Goal: Information Seeking & Learning: Learn about a topic

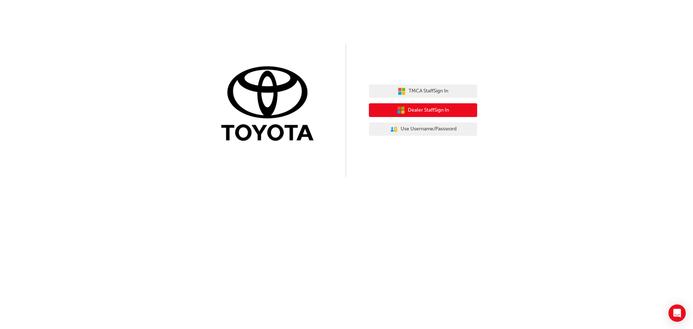
click at [431, 113] on span "Dealer Staff Sign In" at bounding box center [428, 110] width 41 height 8
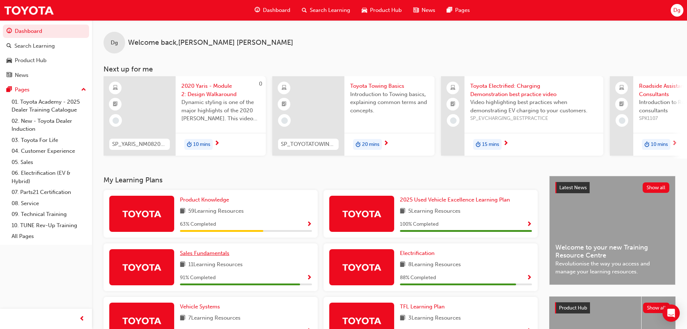
click at [216, 256] on span "Sales Fundamentals" at bounding box center [204, 253] width 49 height 6
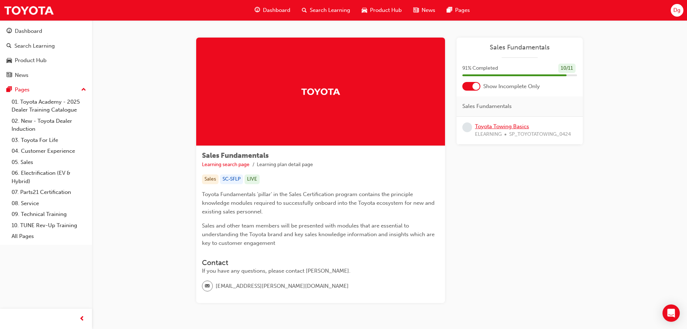
click at [514, 127] on link "Toyota Towing Basics" at bounding box center [502, 126] width 54 height 6
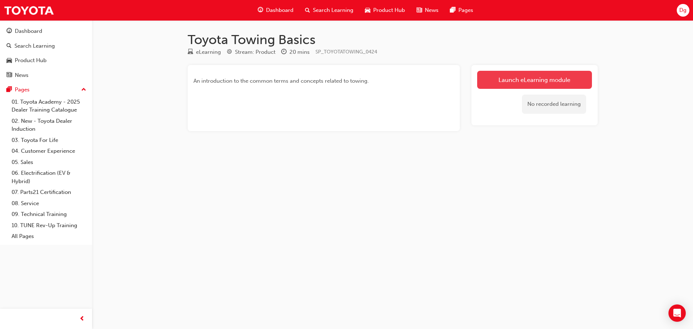
click at [543, 79] on link "Launch eLearning module" at bounding box center [534, 80] width 115 height 18
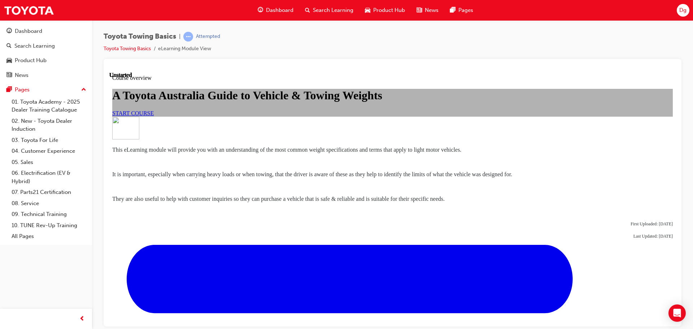
click at [154, 116] on link "START COURSE" at bounding box center [133, 113] width 42 height 6
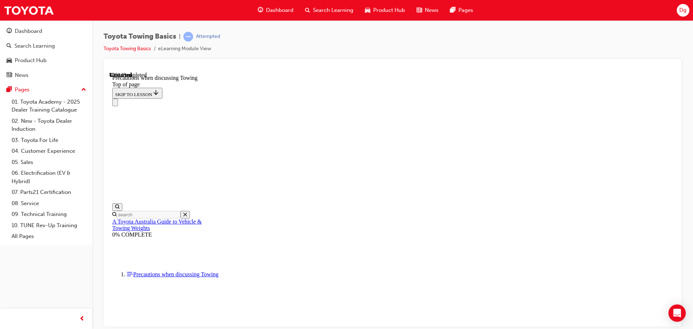
scroll to position [455, 0]
